Goal: Navigation & Orientation: Find specific page/section

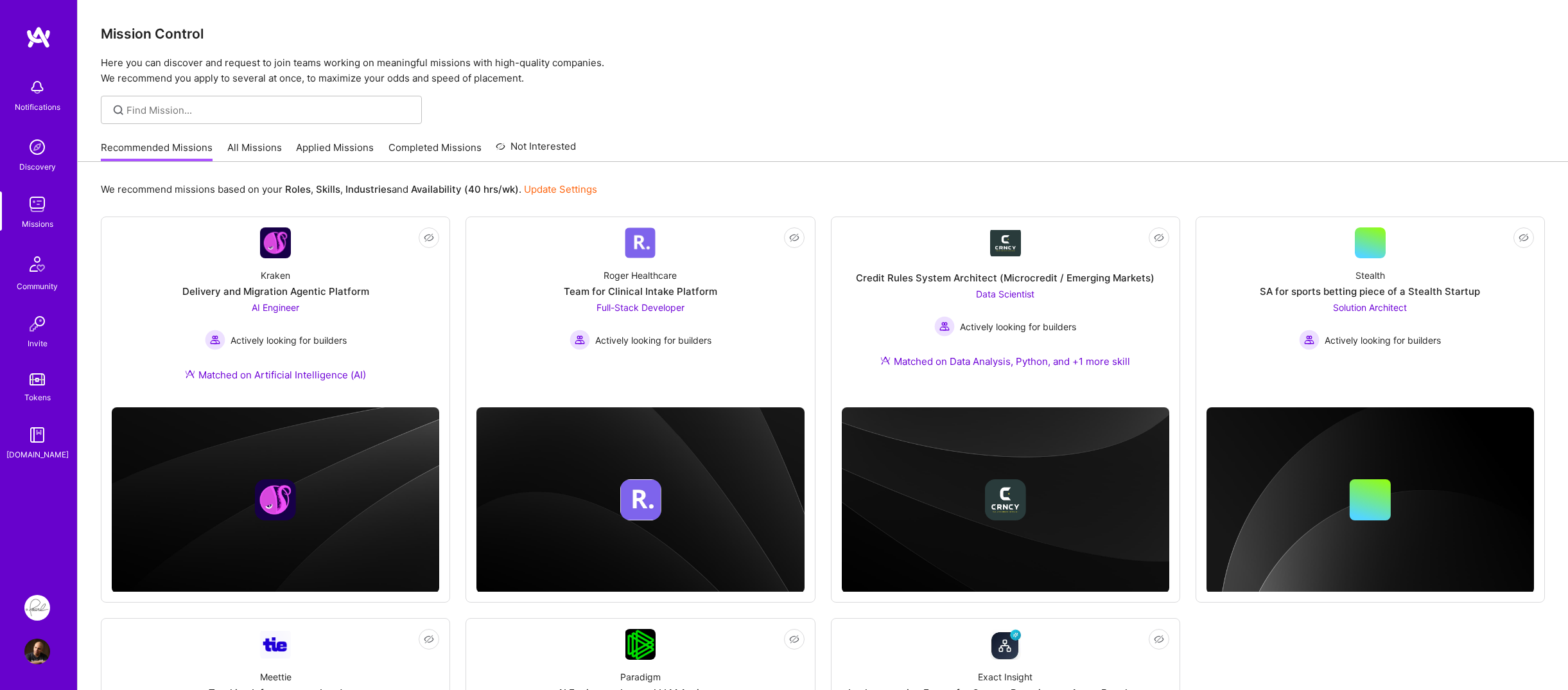
click at [21, 93] on div "Notifications" at bounding box center [37, 93] width 79 height 44
click at [48, 88] on img at bounding box center [37, 87] width 26 height 26
click at [38, 38] on img at bounding box center [38, 37] width 26 height 23
click at [45, 647] on img at bounding box center [37, 651] width 26 height 26
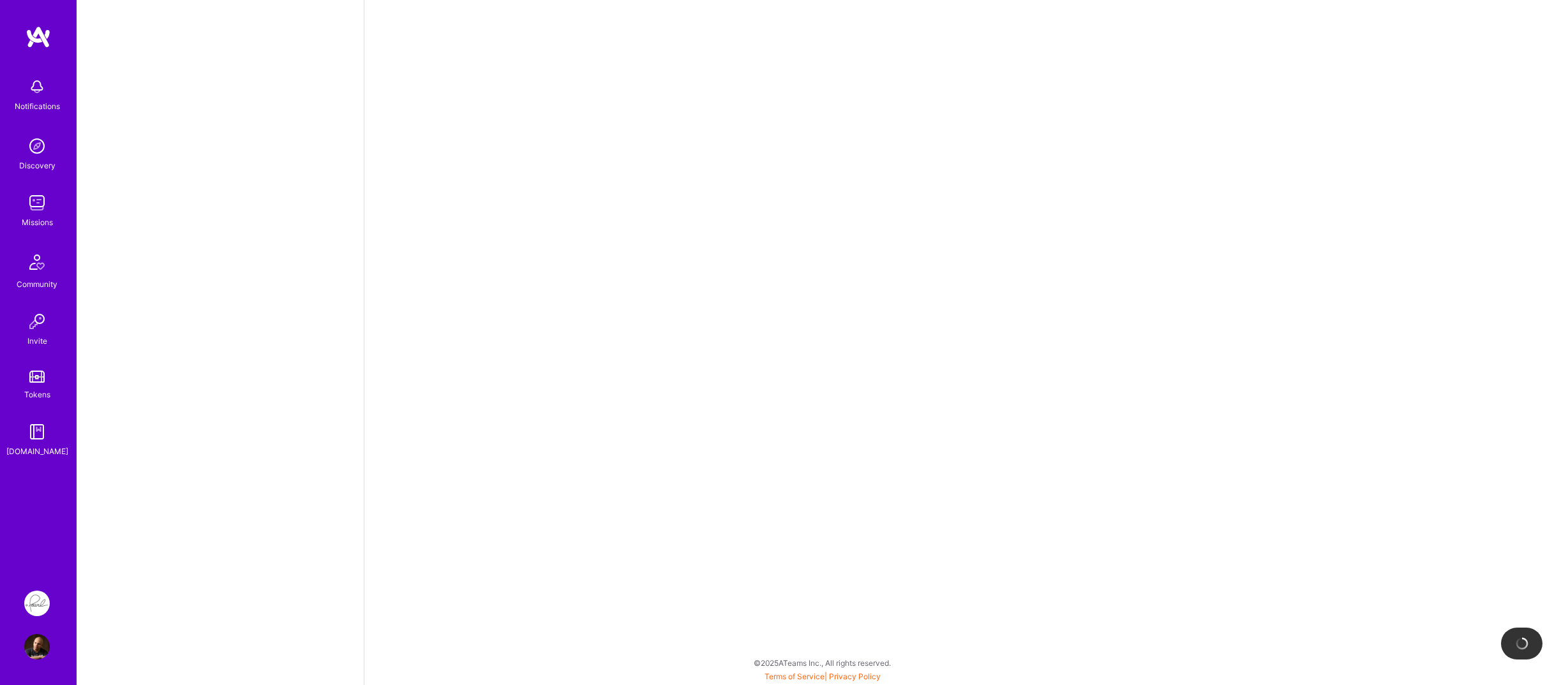
click at [37, 513] on div "Notifications Discovery Missions Community Invite Tokens A.Guide" at bounding box center [38, 299] width 76 height 547
